Goal: Task Accomplishment & Management: Use online tool/utility

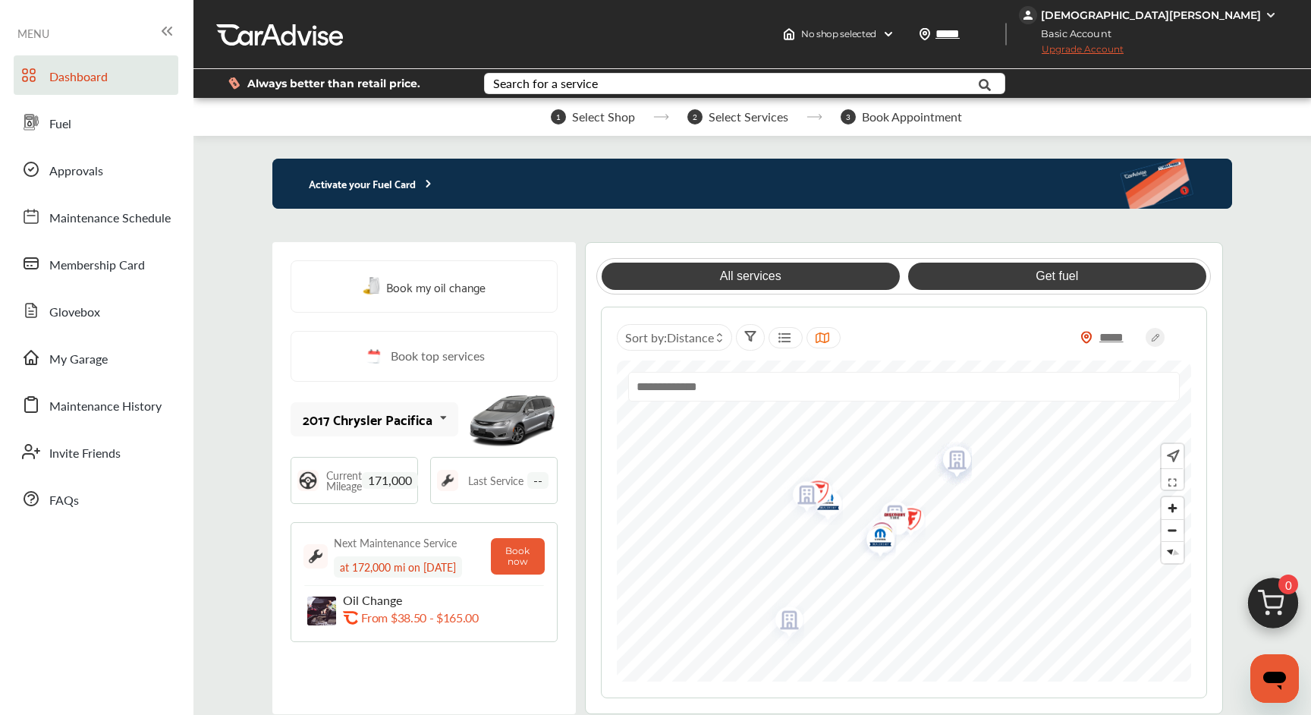
click at [1052, 275] on link "Get fuel" at bounding box center [1057, 275] width 298 height 27
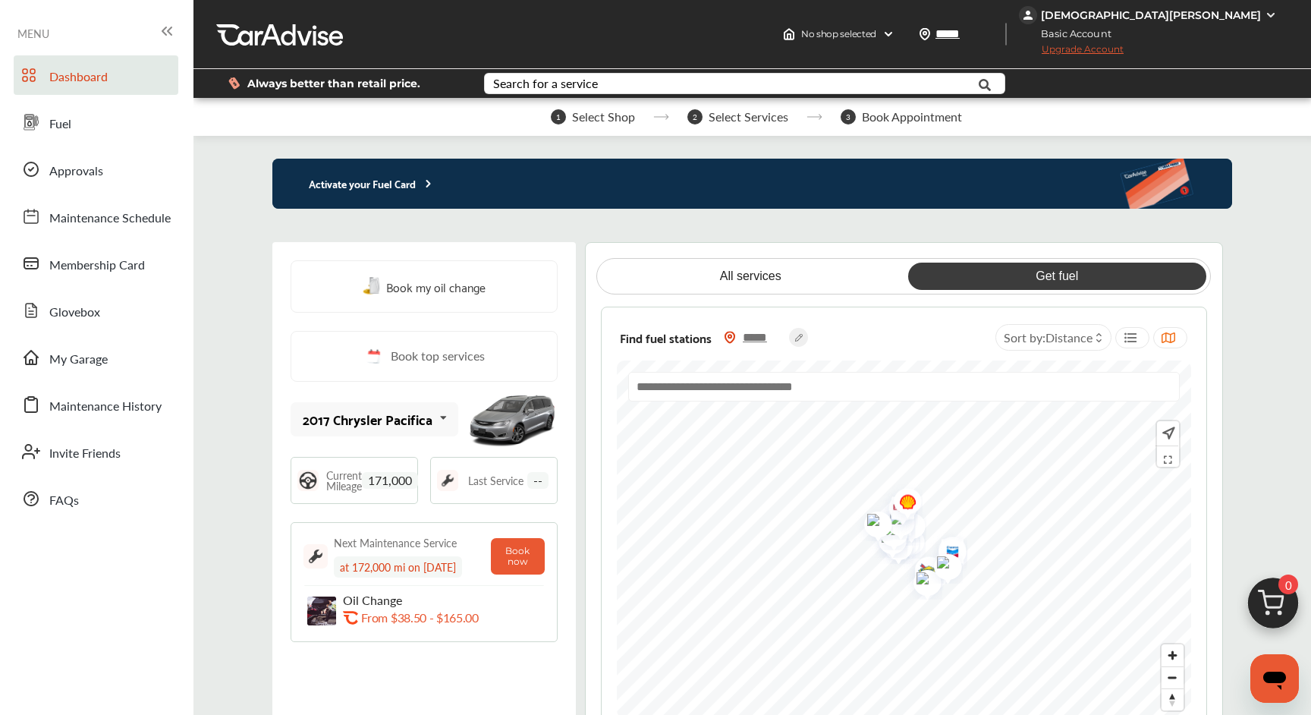
click at [924, 529] on img "Map marker" at bounding box center [906, 523] width 40 height 38
click at [442, 418] on icon at bounding box center [443, 418] width 26 height 33
click at [412, 463] on div "2017 Chrysler Pacifica" at bounding box center [369, 460] width 131 height 15
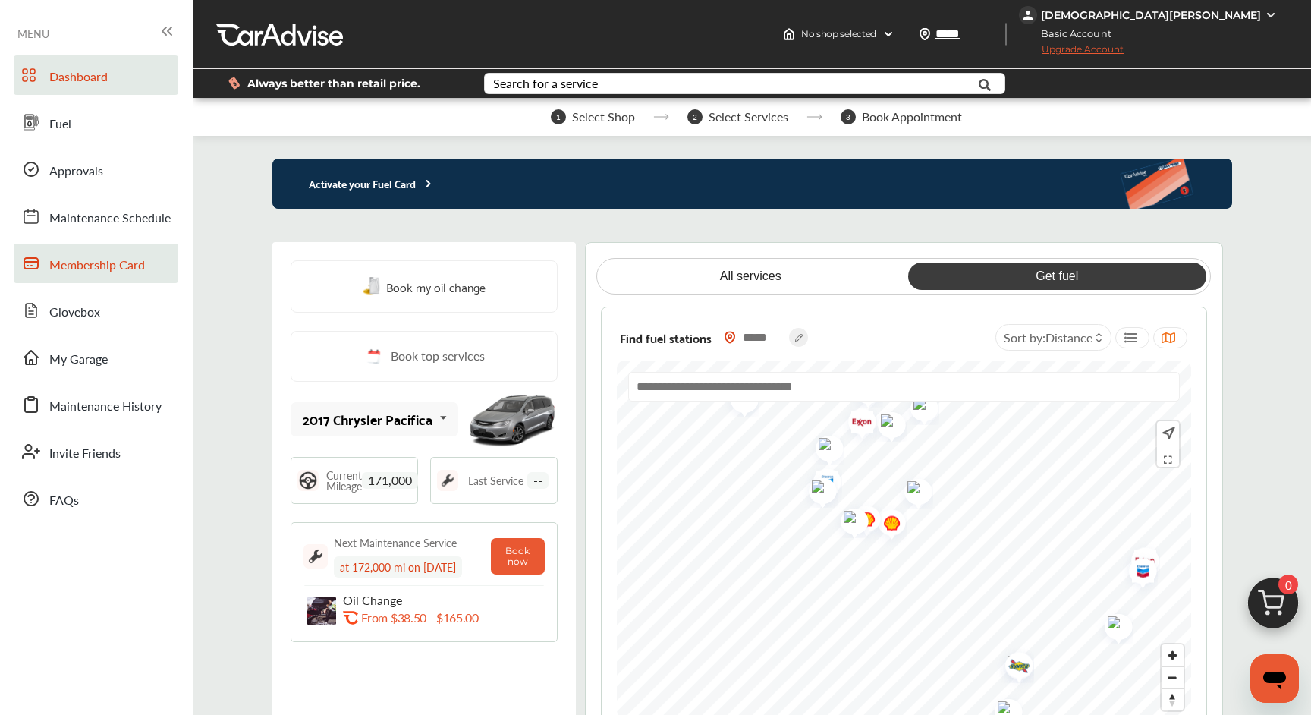
click at [137, 259] on span "Membership Card" at bounding box center [97, 266] width 96 height 20
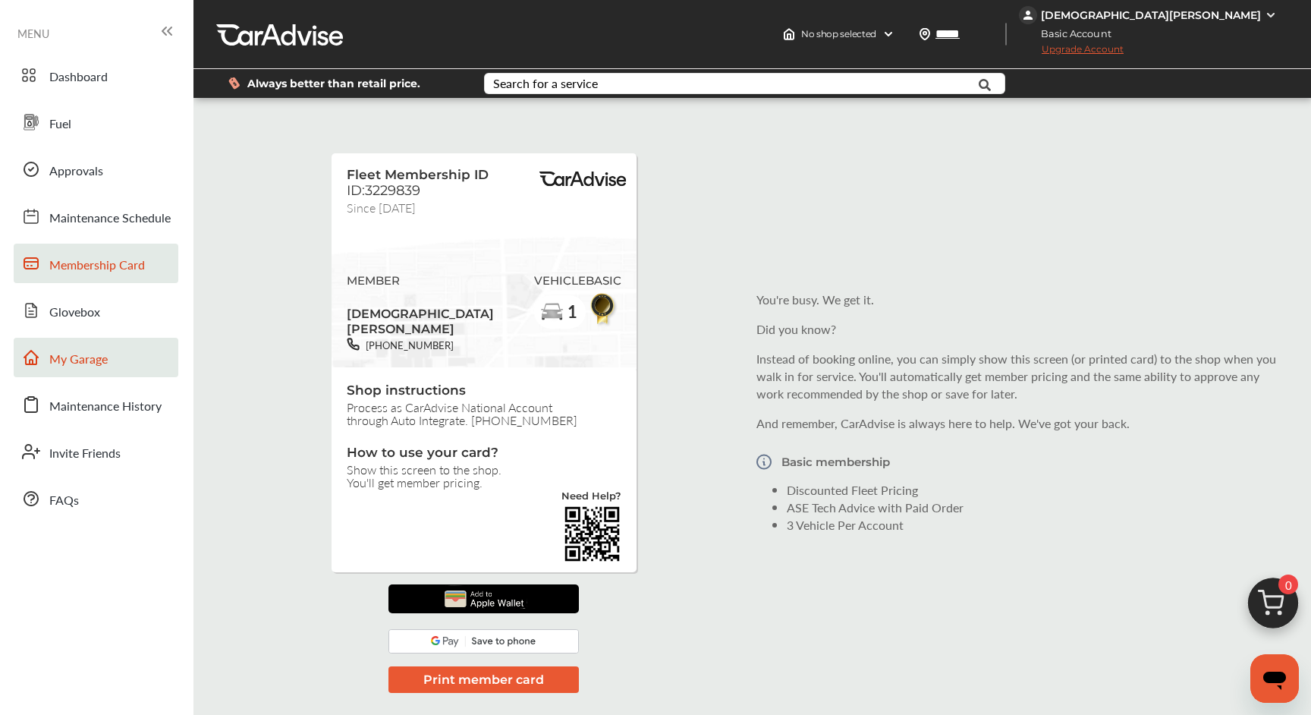
click at [102, 368] on span "My Garage" at bounding box center [78, 360] width 58 height 20
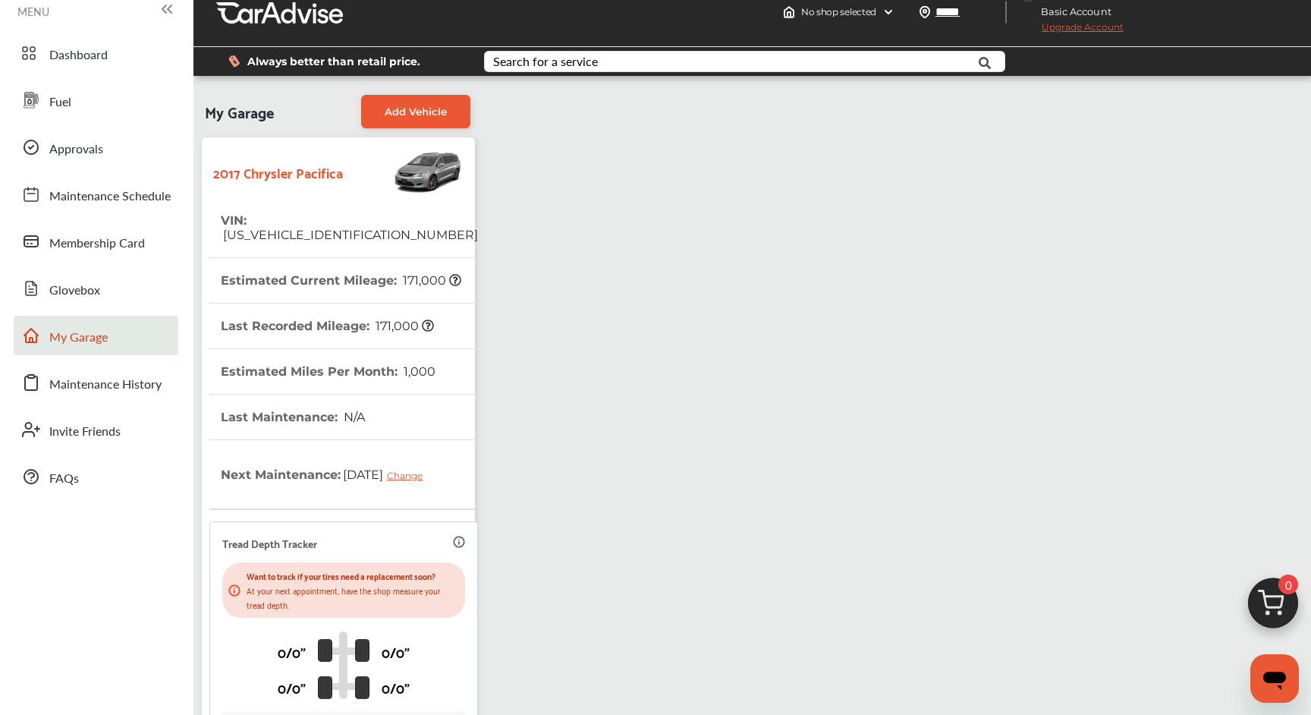
scroll to position [21, 0]
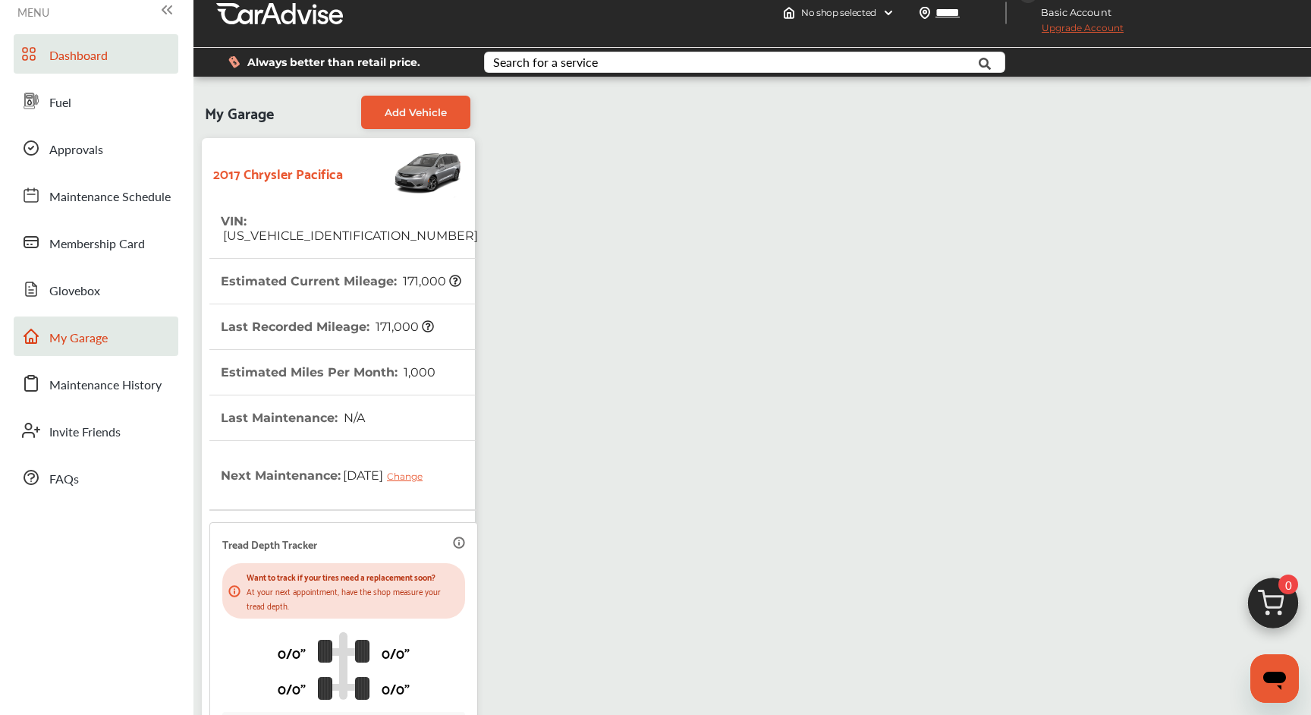
click at [99, 67] on link "Dashboard" at bounding box center [96, 53] width 165 height 39
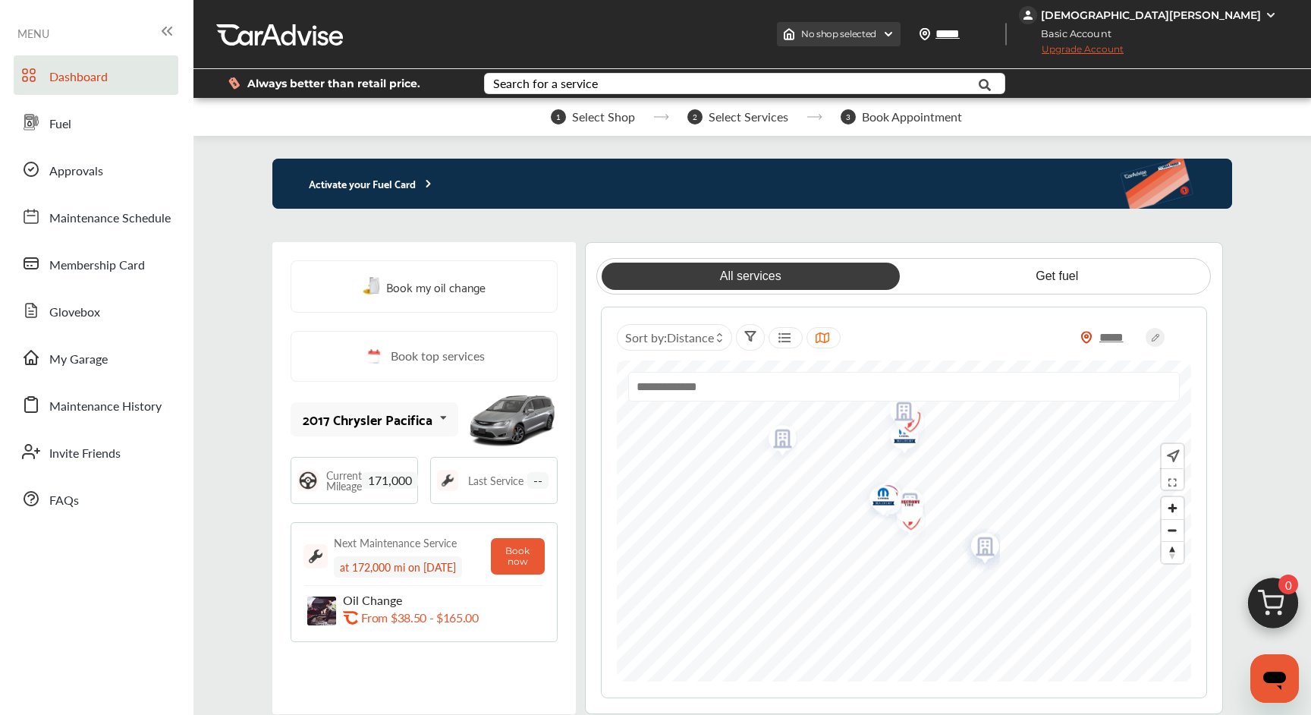
click at [876, 36] on span "No shop selected" at bounding box center [838, 34] width 75 height 12
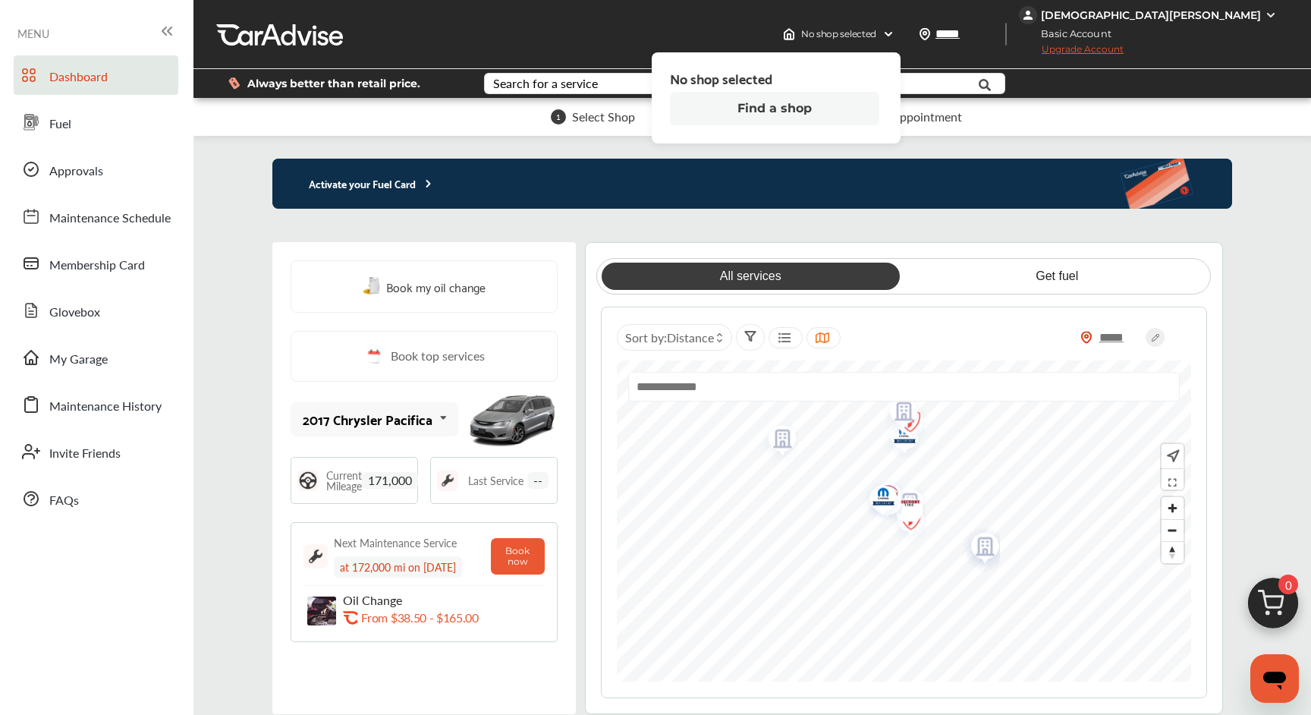
click at [879, 105] on button "Find a shop" at bounding box center [774, 108] width 209 height 33
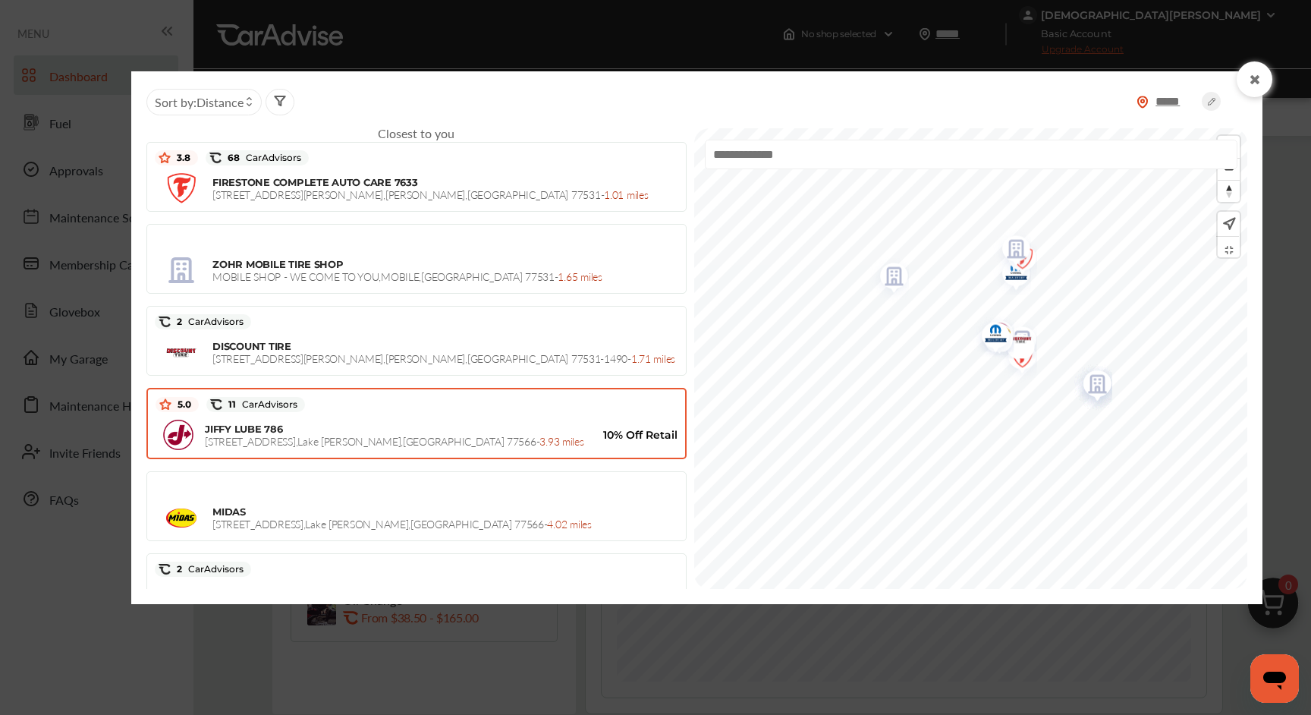
click at [525, 414] on div "5.0 11 CarAdvisors" at bounding box center [417, 404] width 522 height 23
